Goal: Transaction & Acquisition: Purchase product/service

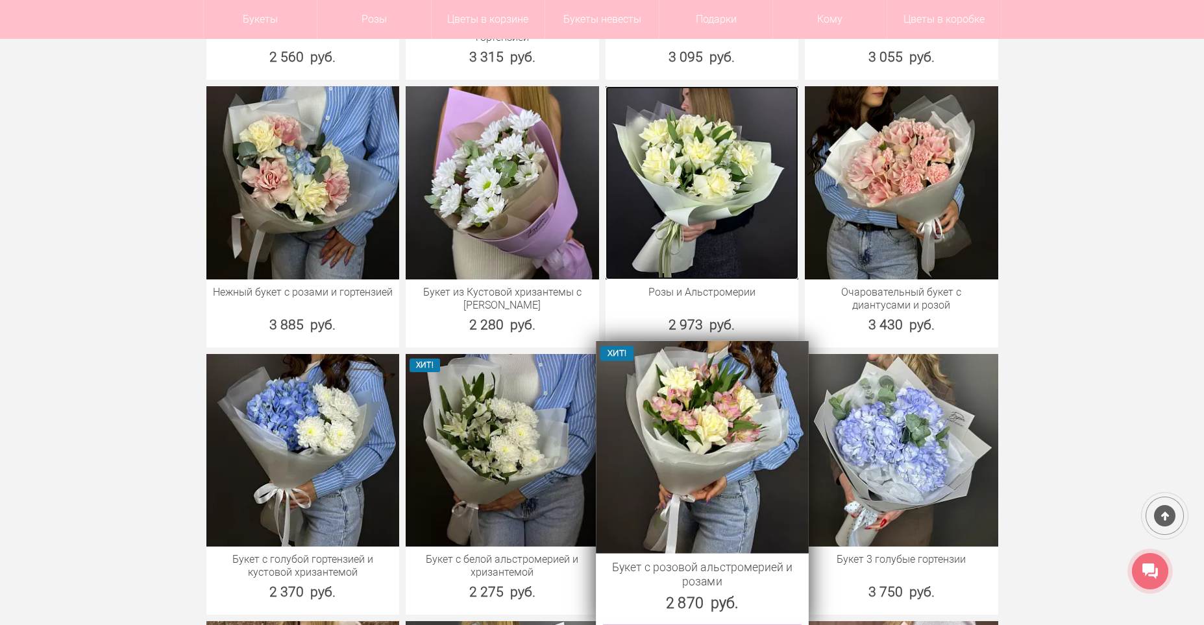
scroll to position [2660, 0]
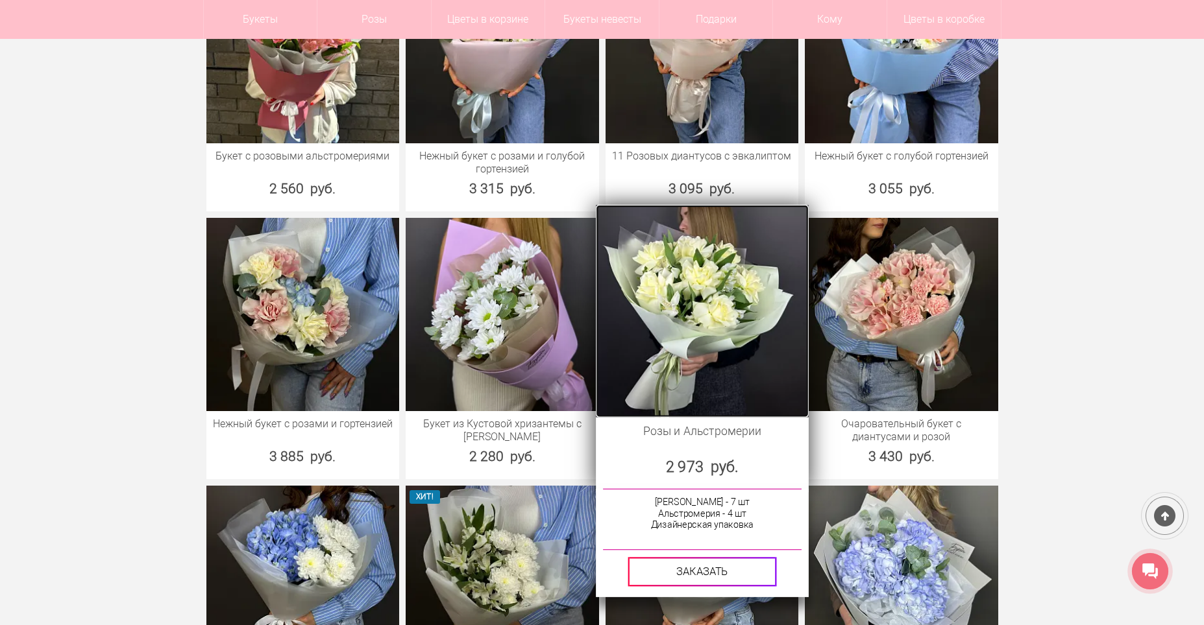
click at [737, 358] on img at bounding box center [702, 311] width 212 height 212
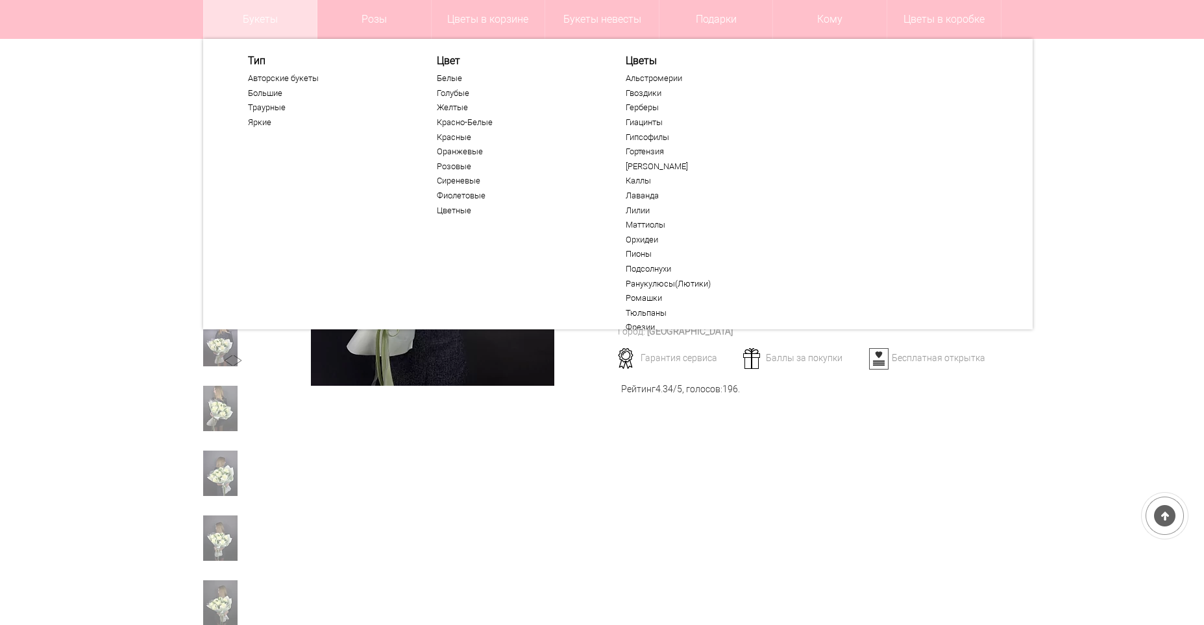
scroll to position [130, 0]
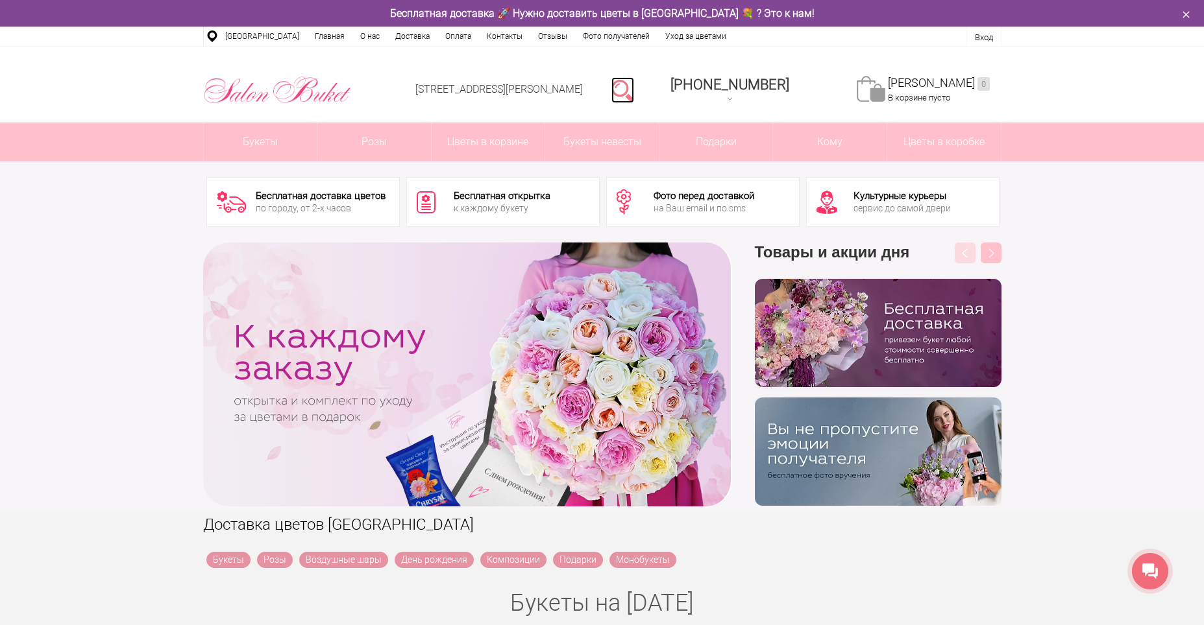
click at [634, 95] on link at bounding box center [622, 90] width 23 height 26
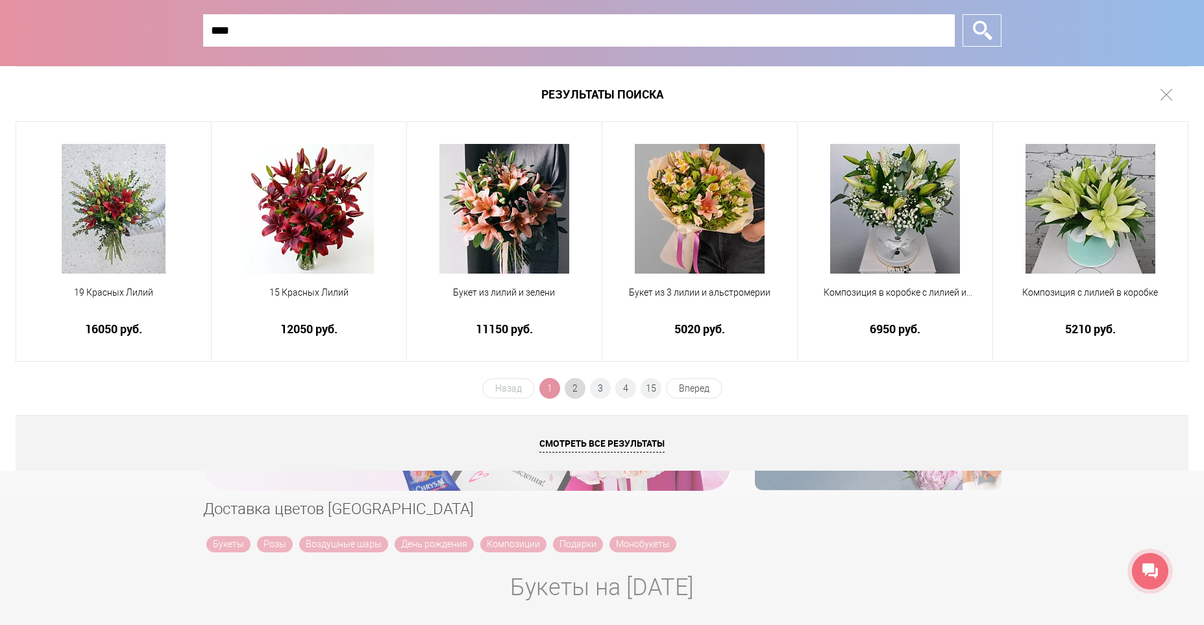
type input "****"
click at [571, 387] on span "2" at bounding box center [574, 388] width 21 height 21
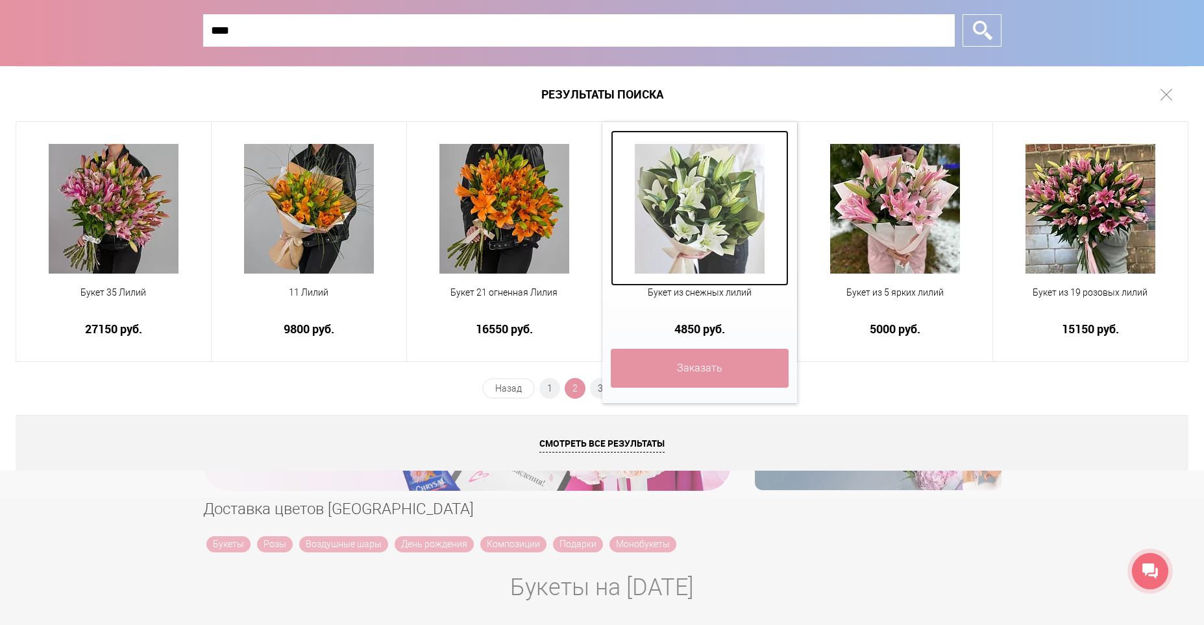
click at [709, 219] on img at bounding box center [700, 209] width 130 height 130
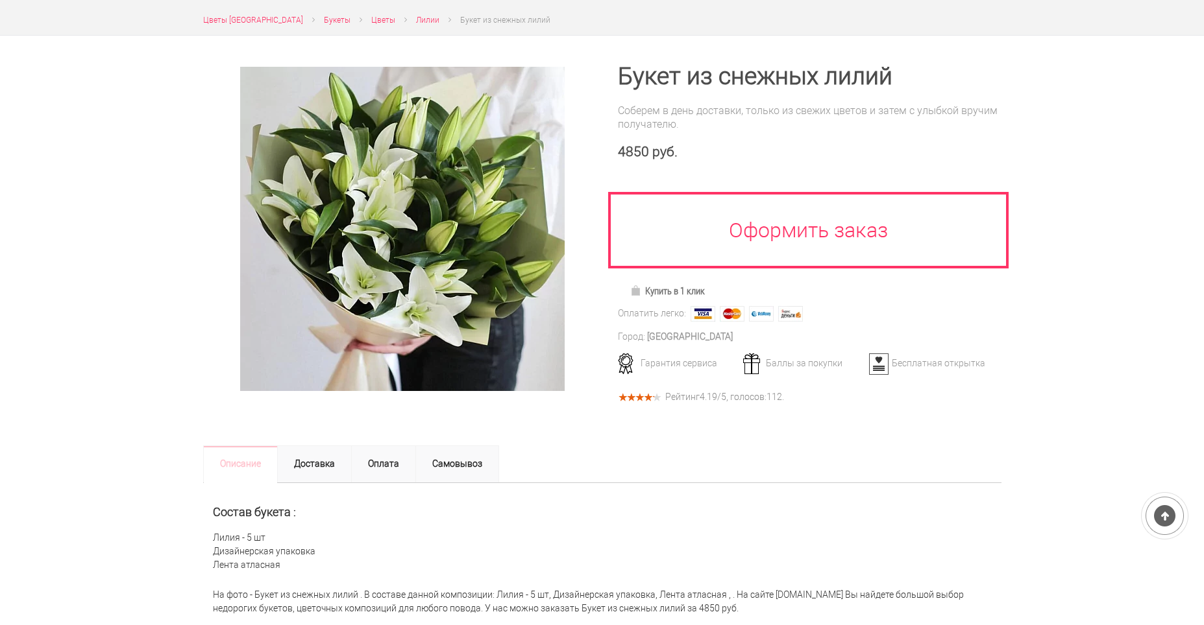
scroll to position [65, 0]
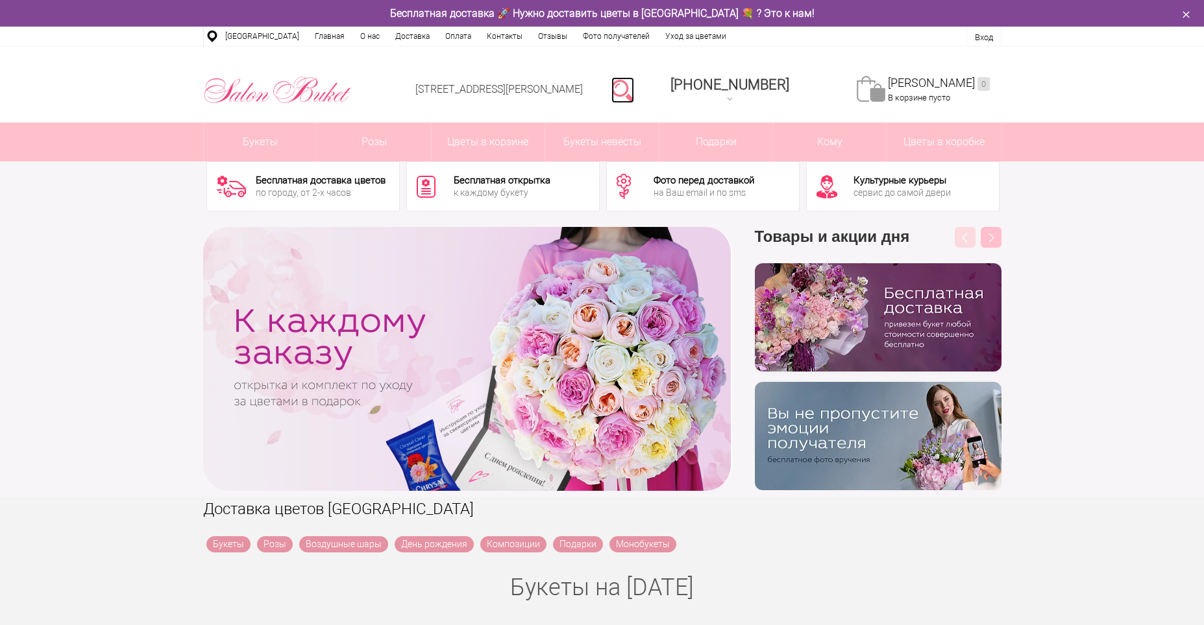
click at [634, 91] on link at bounding box center [622, 90] width 23 height 26
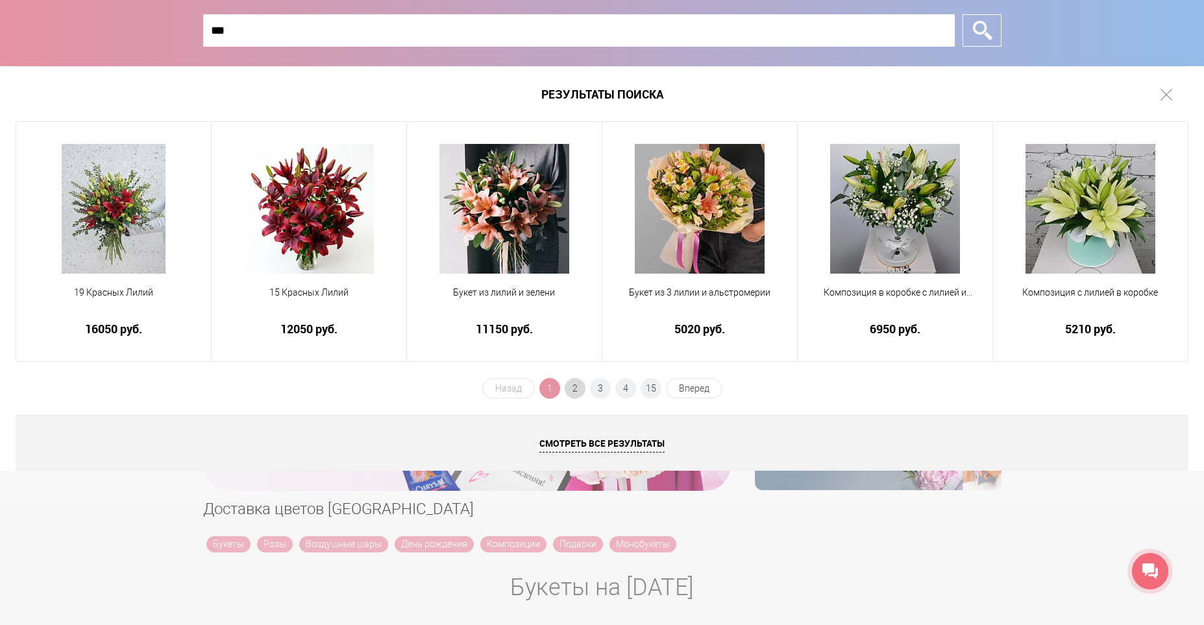
type input "***"
click at [572, 392] on span "2" at bounding box center [574, 388] width 21 height 21
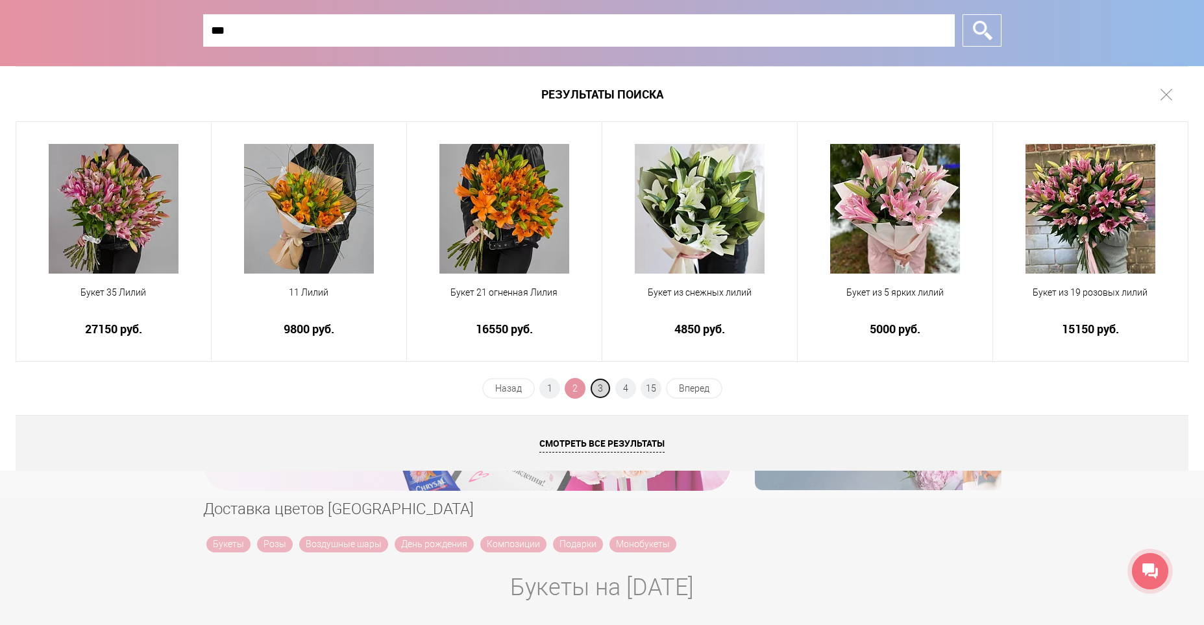
click at [598, 388] on span "3" at bounding box center [600, 388] width 21 height 21
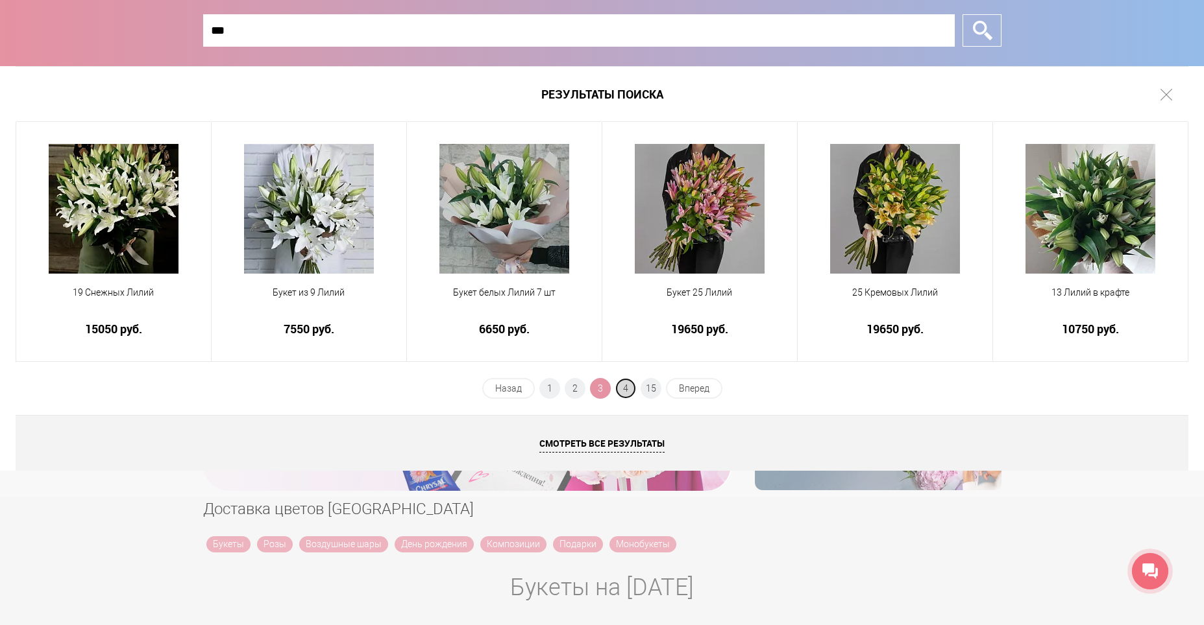
click at [620, 389] on span "4" at bounding box center [625, 388] width 21 height 21
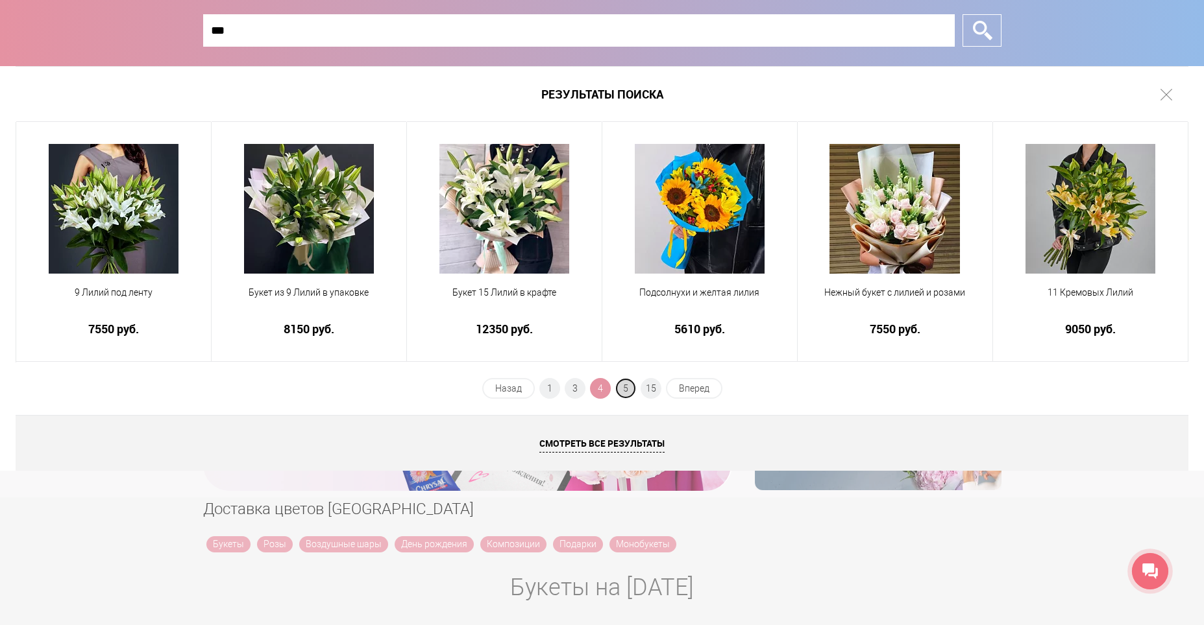
click at [630, 391] on span "5" at bounding box center [625, 388] width 21 height 21
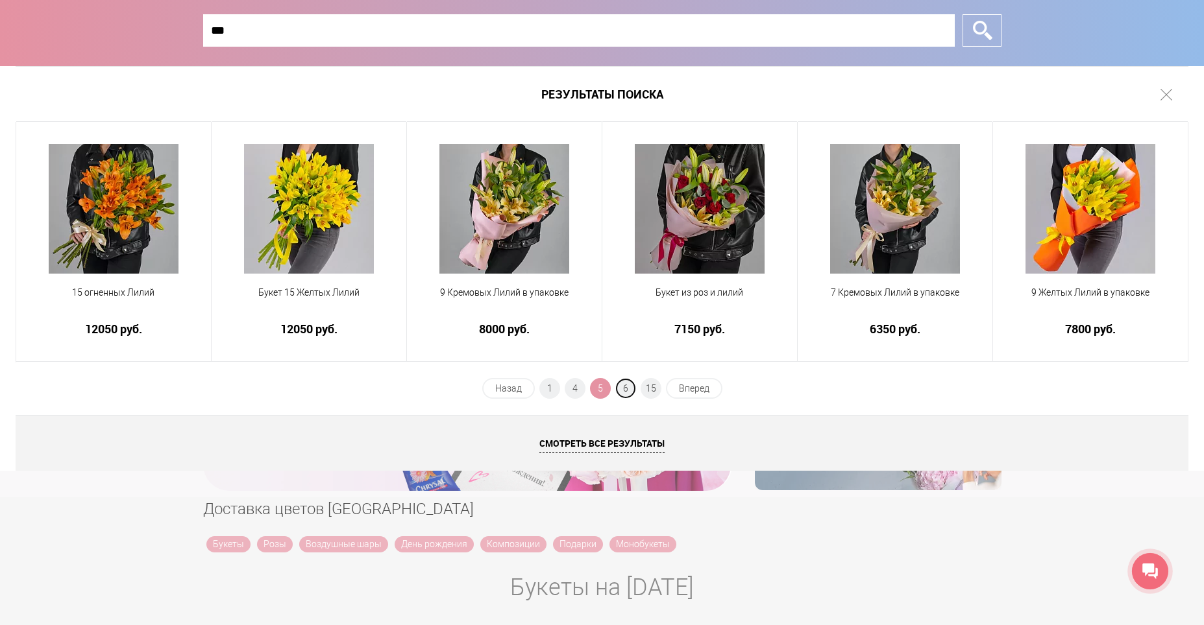
click at [630, 391] on span "6" at bounding box center [625, 388] width 21 height 21
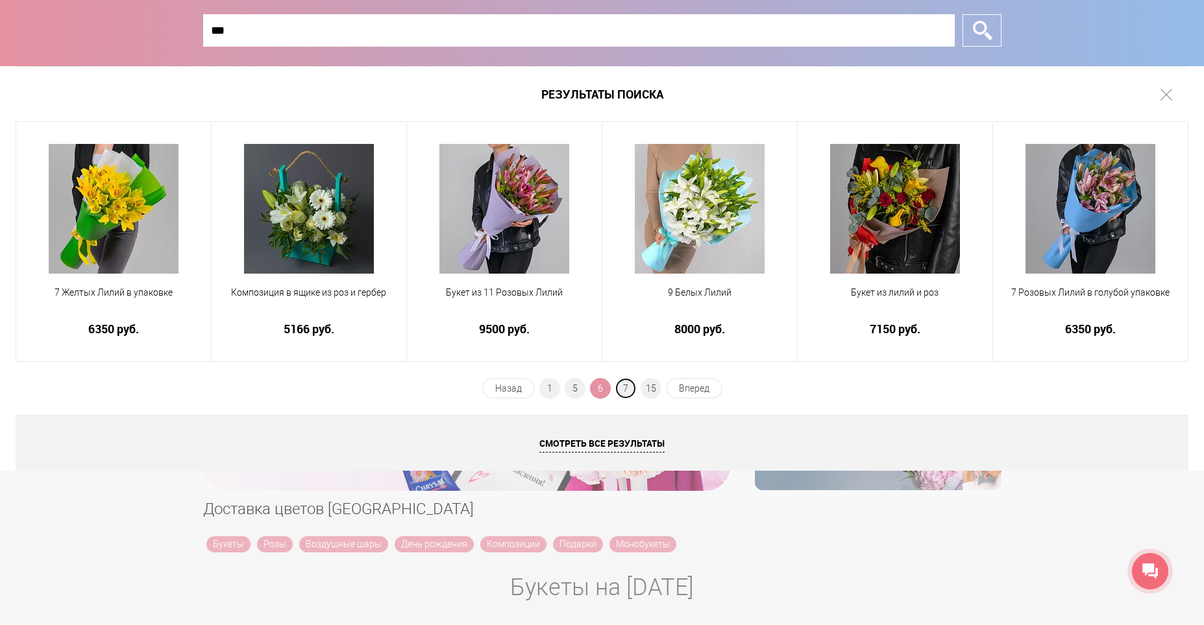
click at [630, 391] on span "7" at bounding box center [625, 388] width 21 height 21
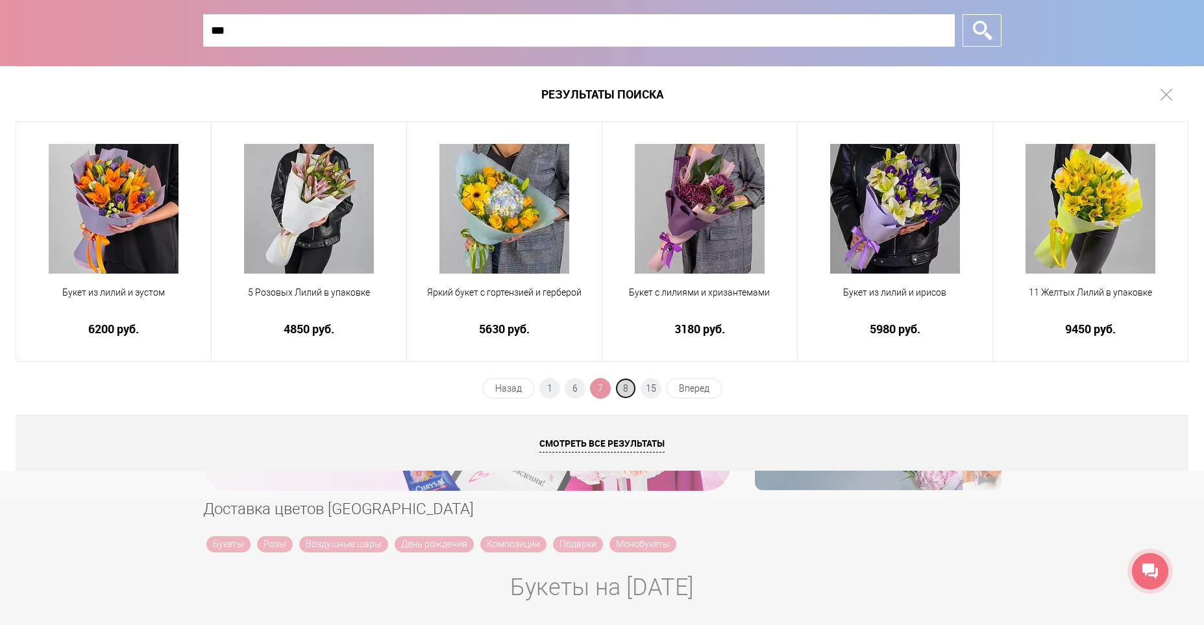
click at [630, 391] on span "8" at bounding box center [625, 388] width 21 height 21
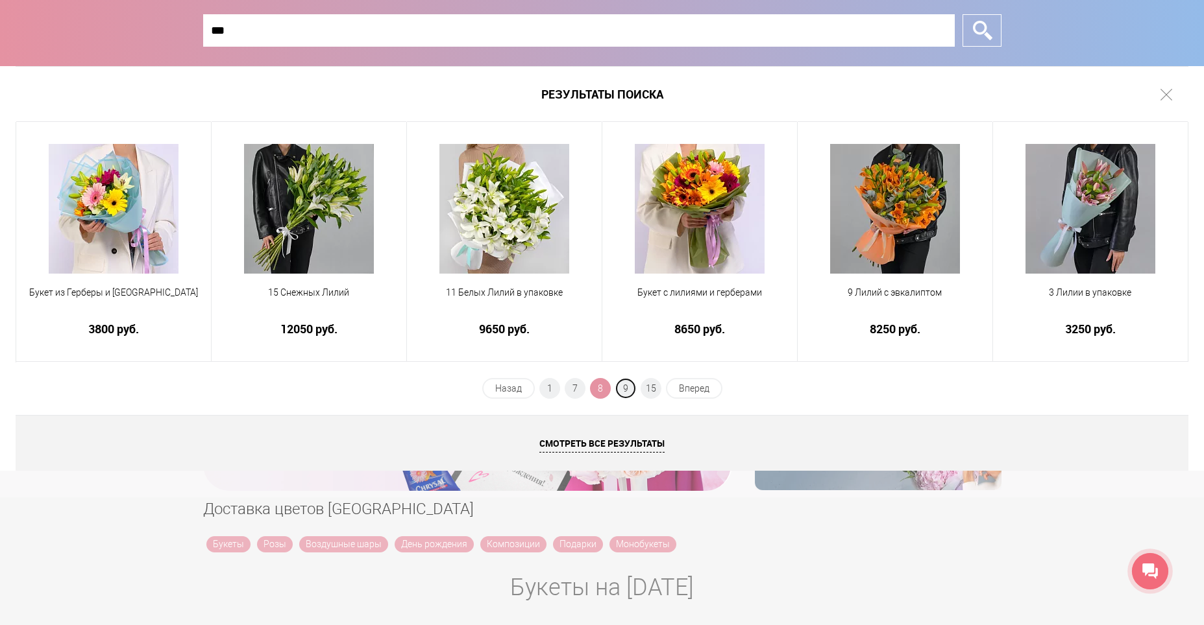
click at [630, 391] on span "9" at bounding box center [625, 388] width 21 height 21
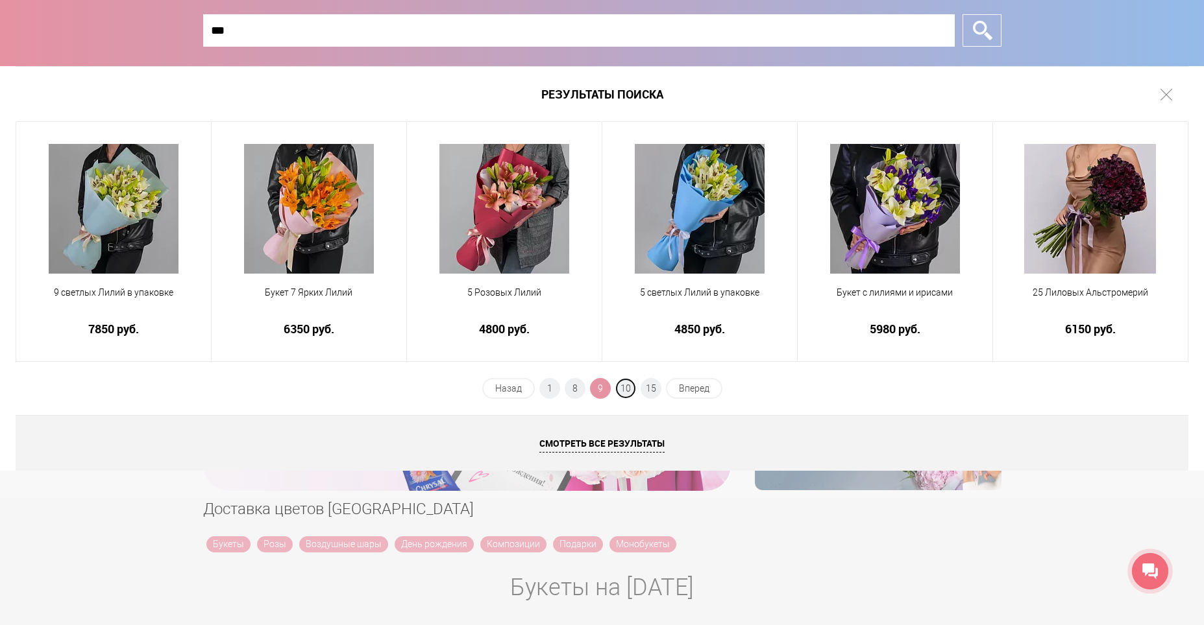
click at [630, 391] on span "10" at bounding box center [625, 388] width 21 height 21
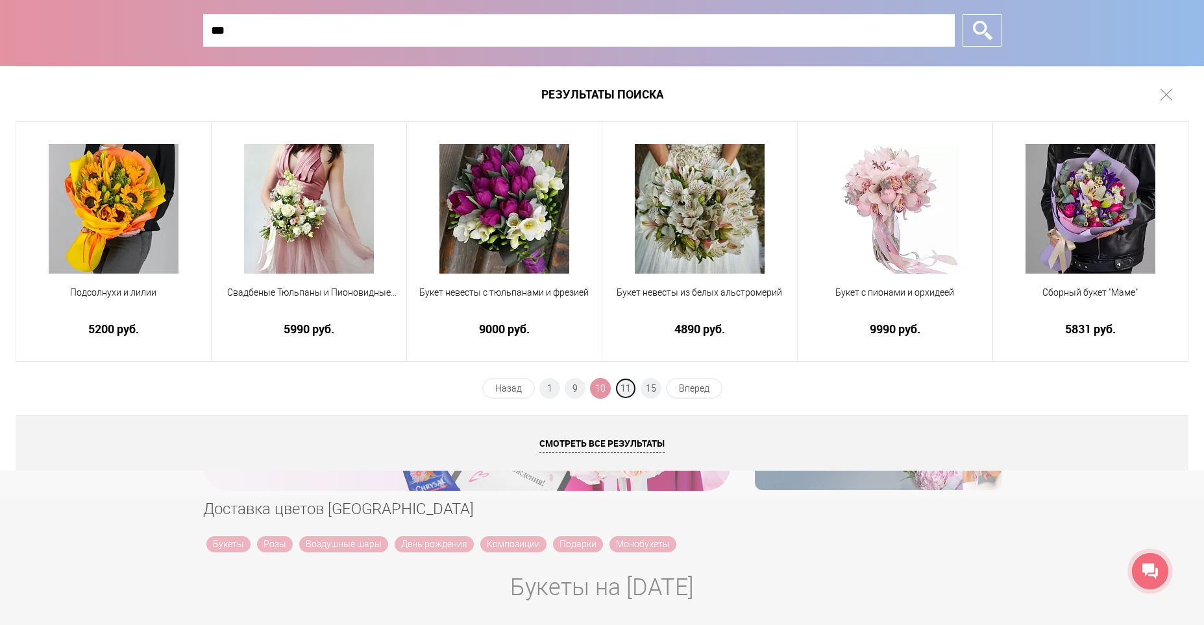
click at [630, 391] on span "11" at bounding box center [625, 388] width 21 height 21
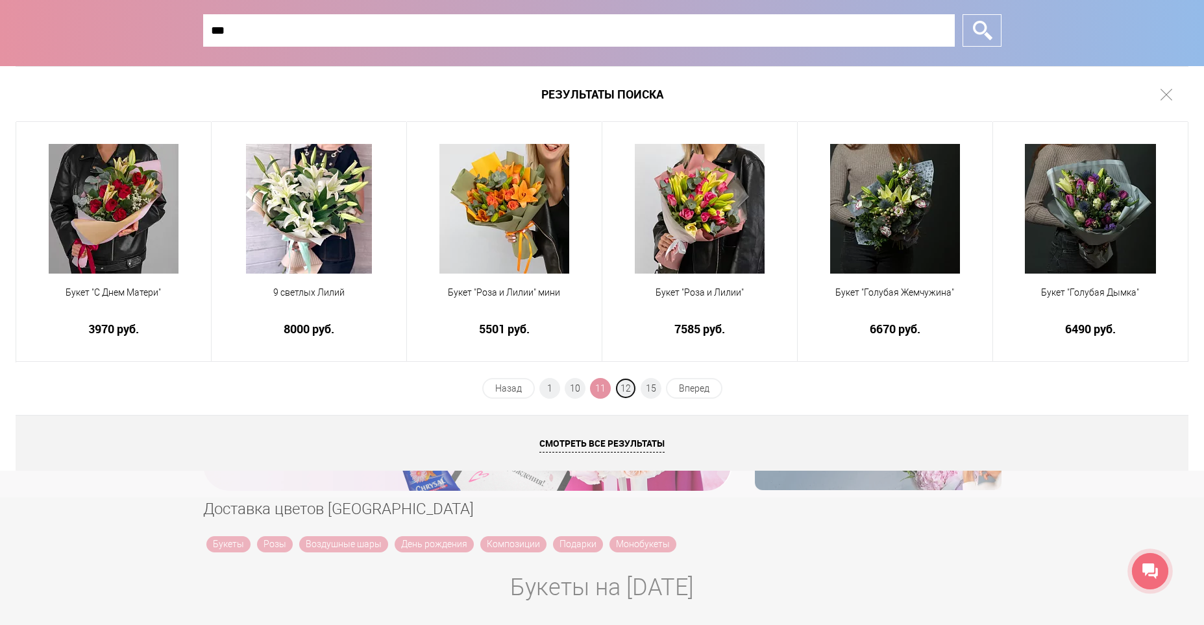
click at [630, 391] on span "12" at bounding box center [625, 388] width 21 height 21
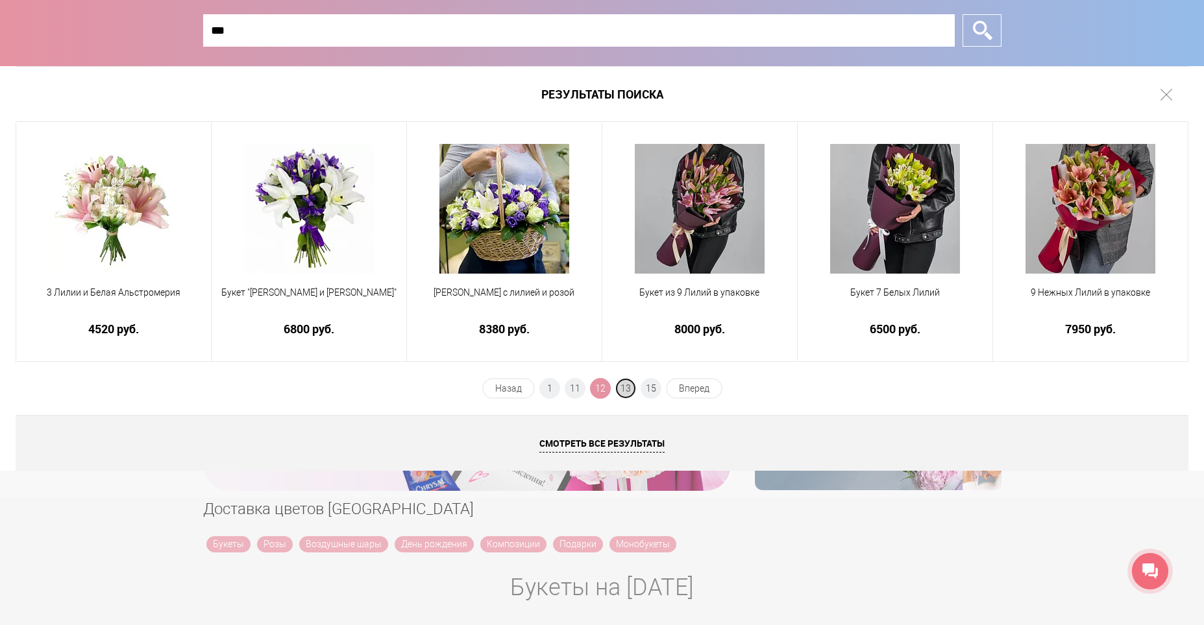
click at [629, 394] on span "13" at bounding box center [625, 388] width 21 height 21
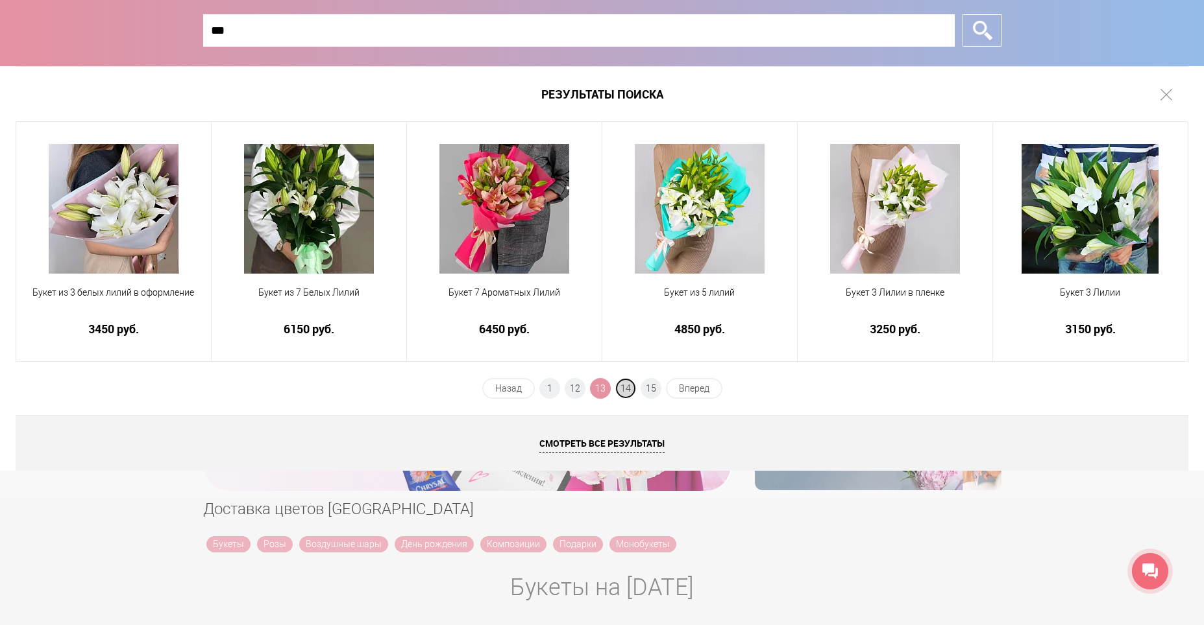
click at [627, 395] on span "14" at bounding box center [625, 388] width 21 height 21
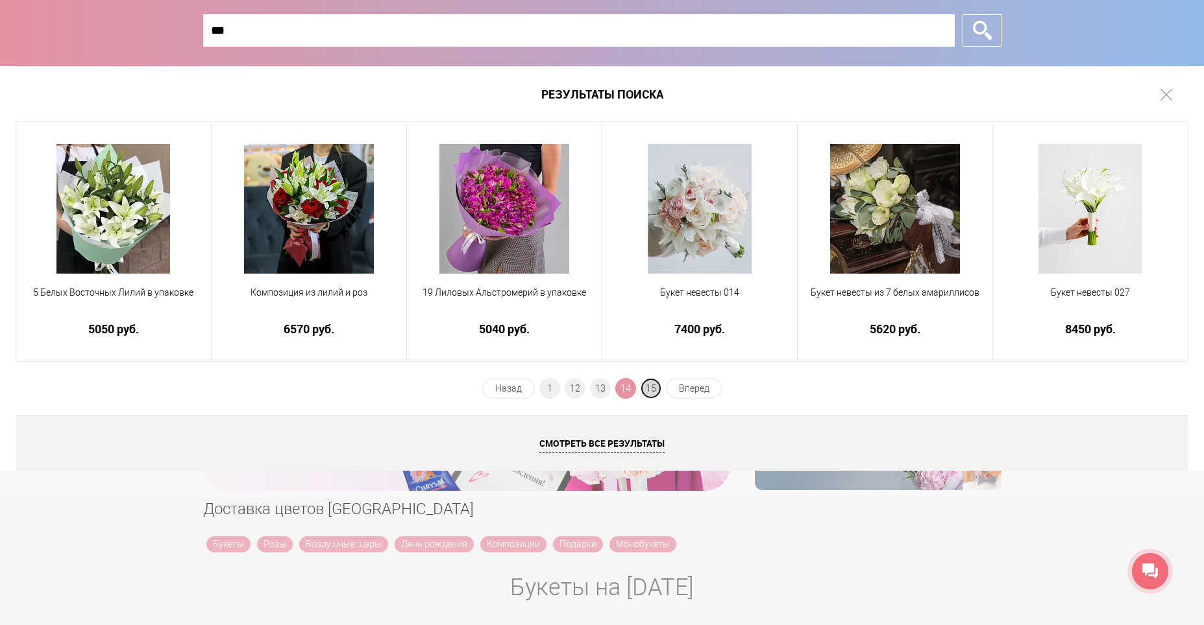
click at [645, 391] on span "15" at bounding box center [650, 388] width 21 height 21
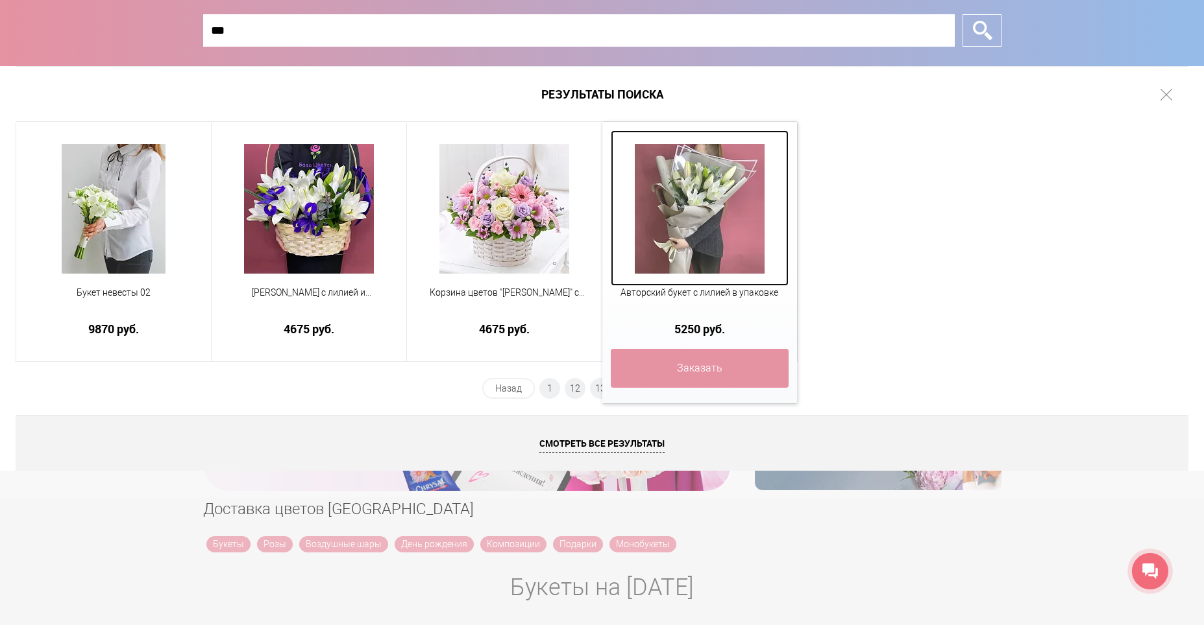
click at [712, 252] on img at bounding box center [700, 209] width 130 height 130
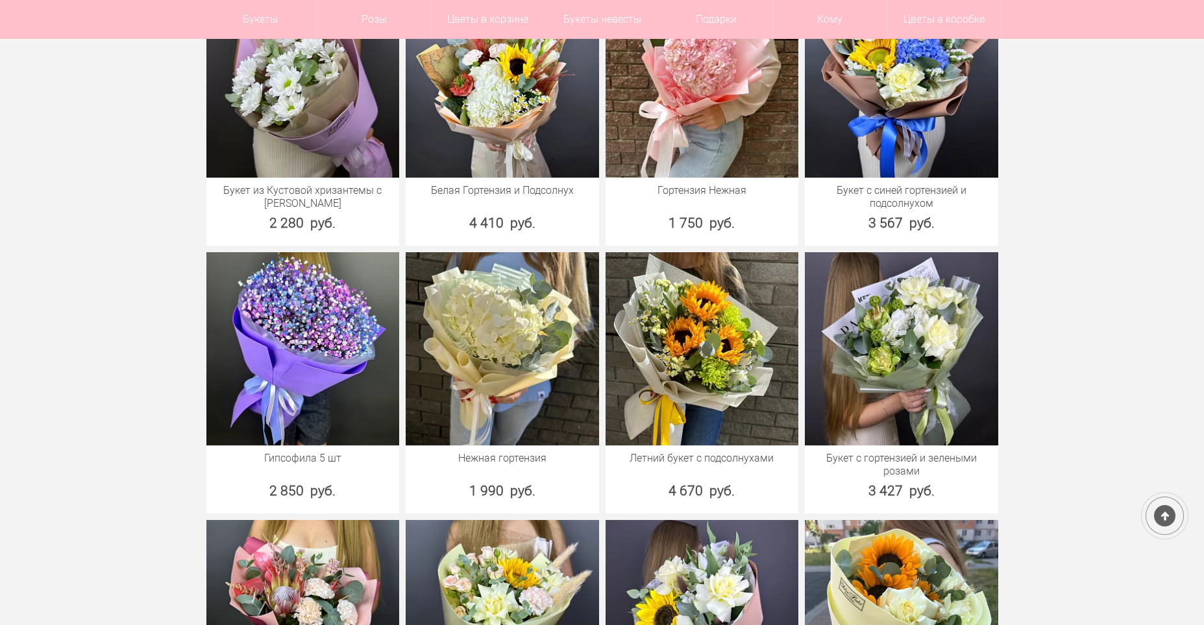
scroll to position [1427, 0]
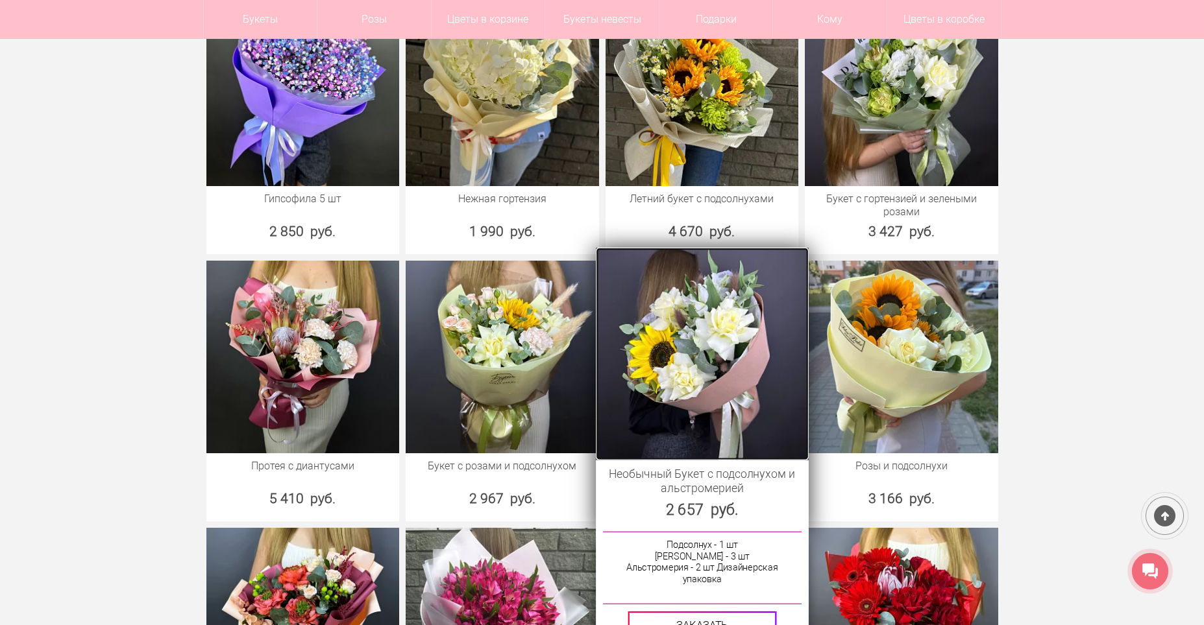
click at [705, 356] on img at bounding box center [702, 353] width 212 height 212
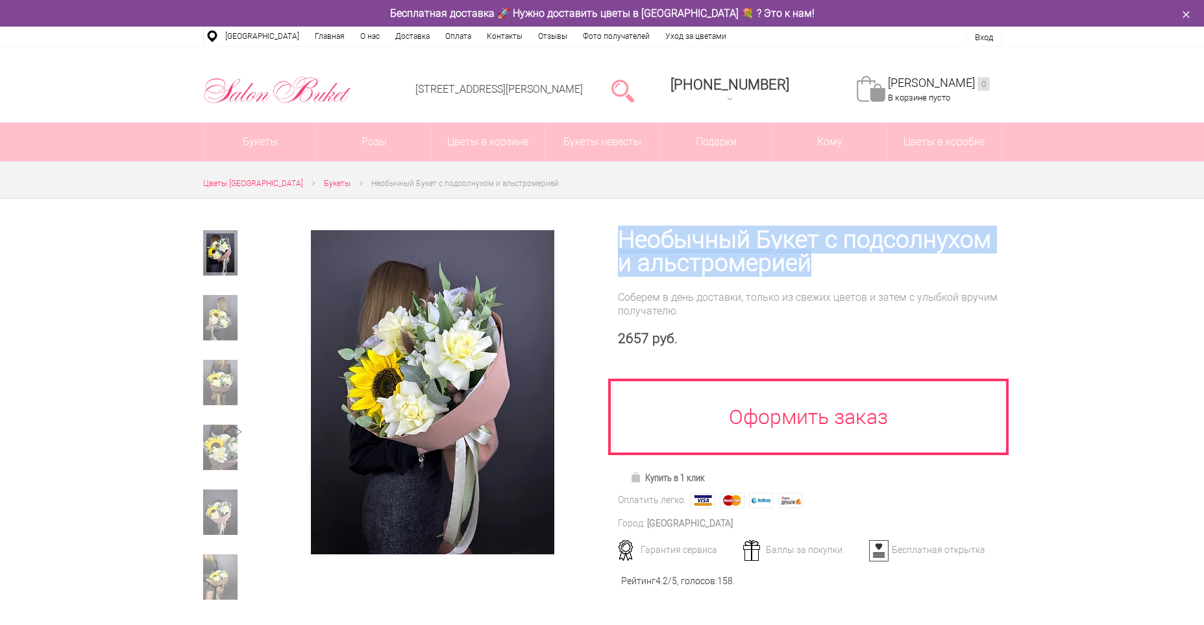
drag, startPoint x: 601, startPoint y: 234, endPoint x: 844, endPoint y: 270, distance: 245.4
click at [844, 270] on div "Необычный Букет с подсолнухом и альстромерией Соберем в день доставки, только и…" at bounding box center [801, 409] width 399 height 420
copy h1 "Необычный Букет с подсолнухом и альстромерией"
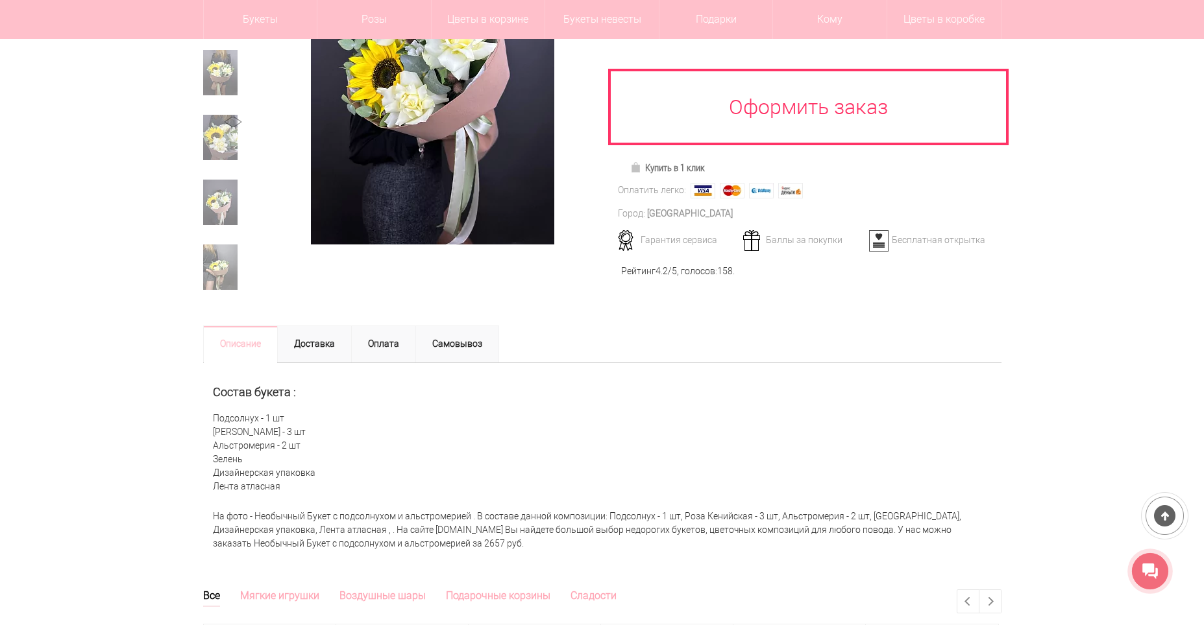
scroll to position [130, 0]
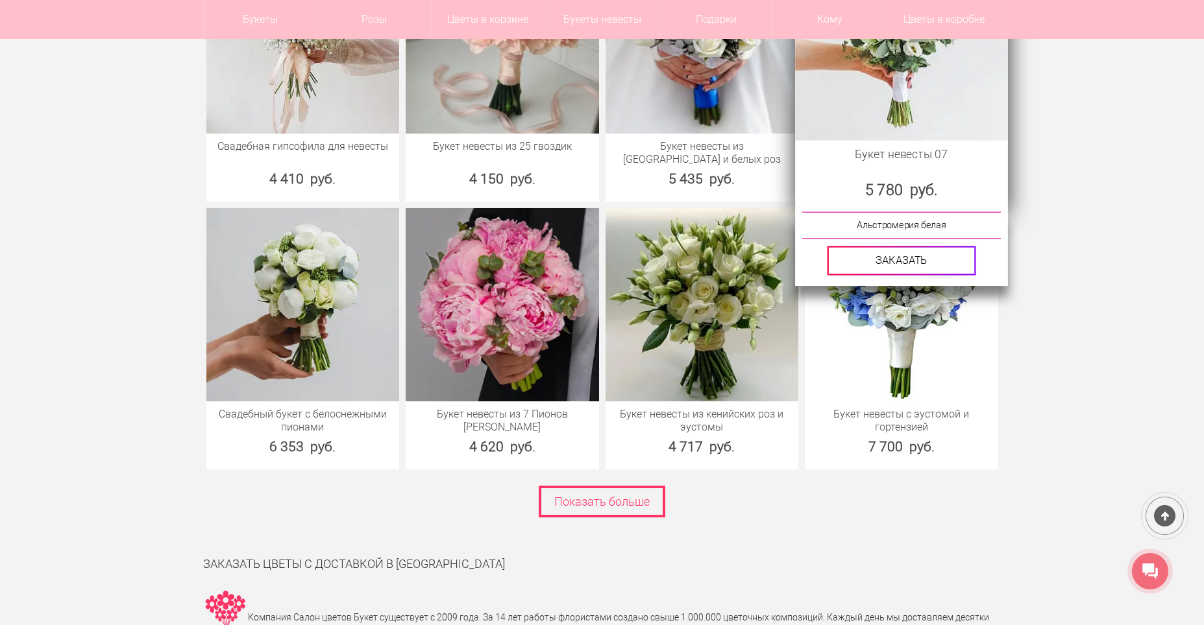
scroll to position [7137, 0]
